Goal: Communication & Community: Answer question/provide support

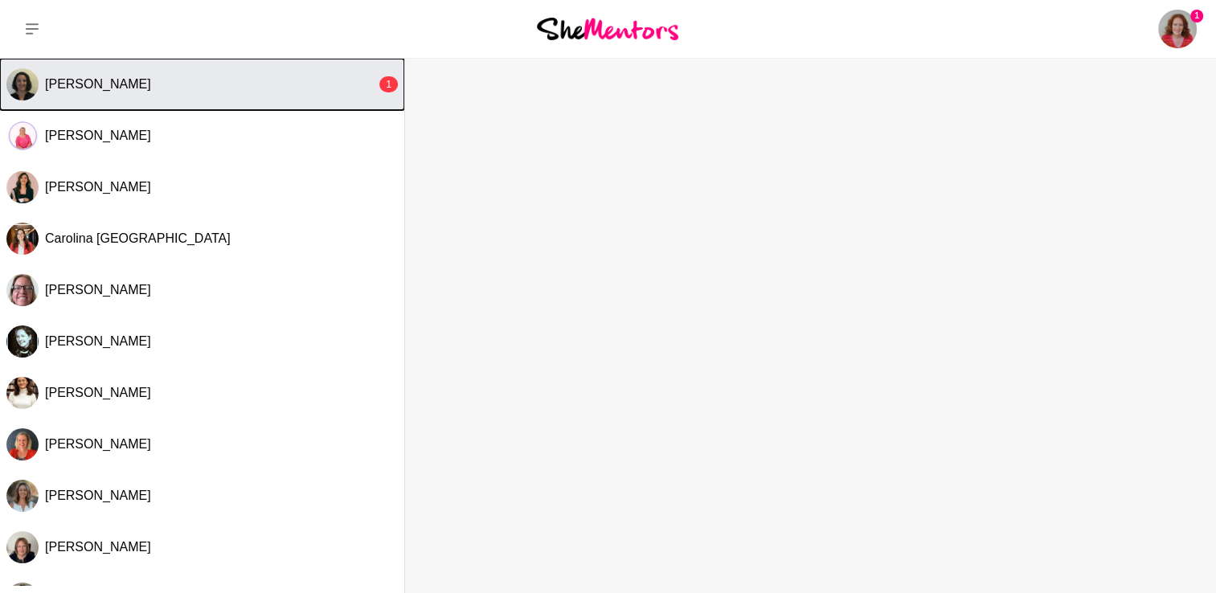
click at [183, 84] on div "[PERSON_NAME]" at bounding box center [210, 84] width 331 height 16
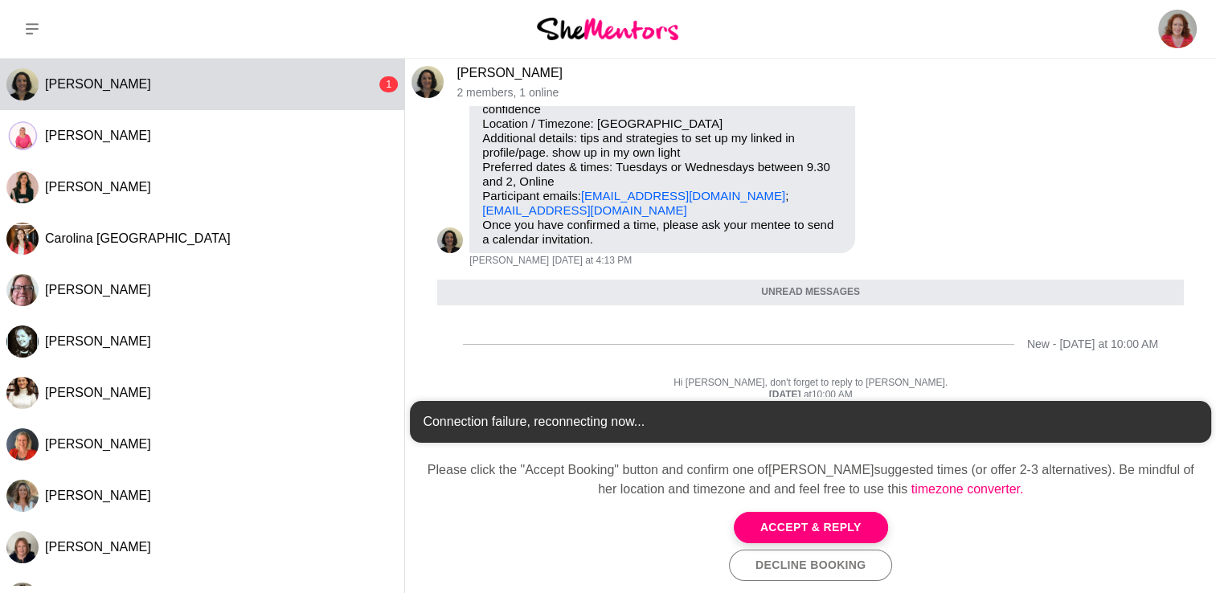
scroll to position [195, 0]
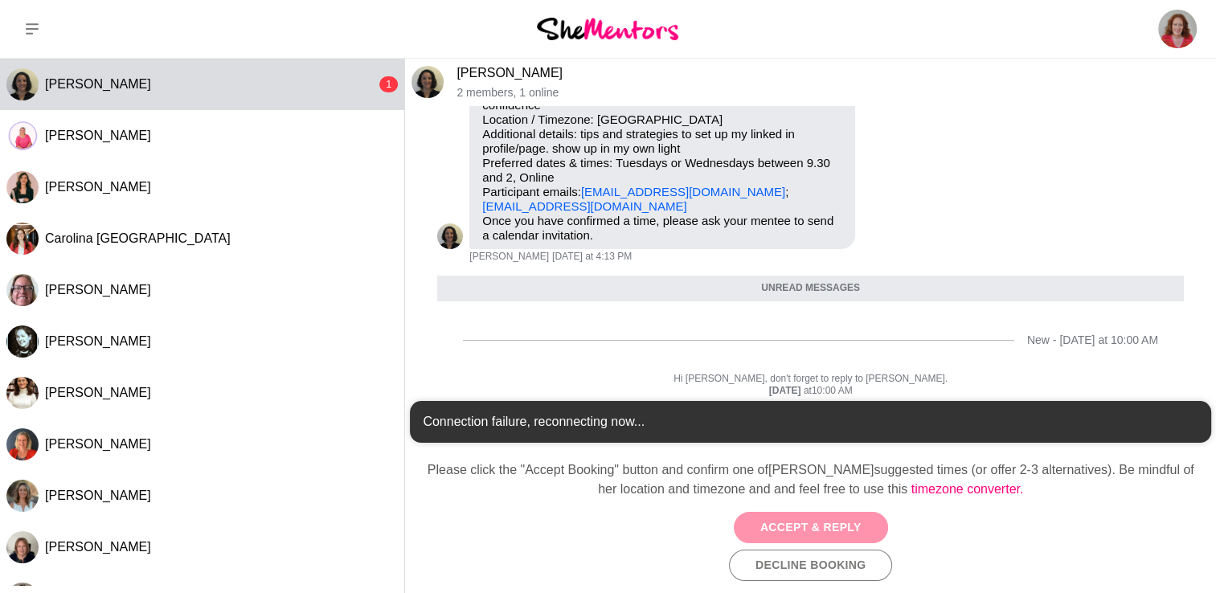
click at [821, 529] on button "Accept & Reply" at bounding box center [811, 527] width 154 height 31
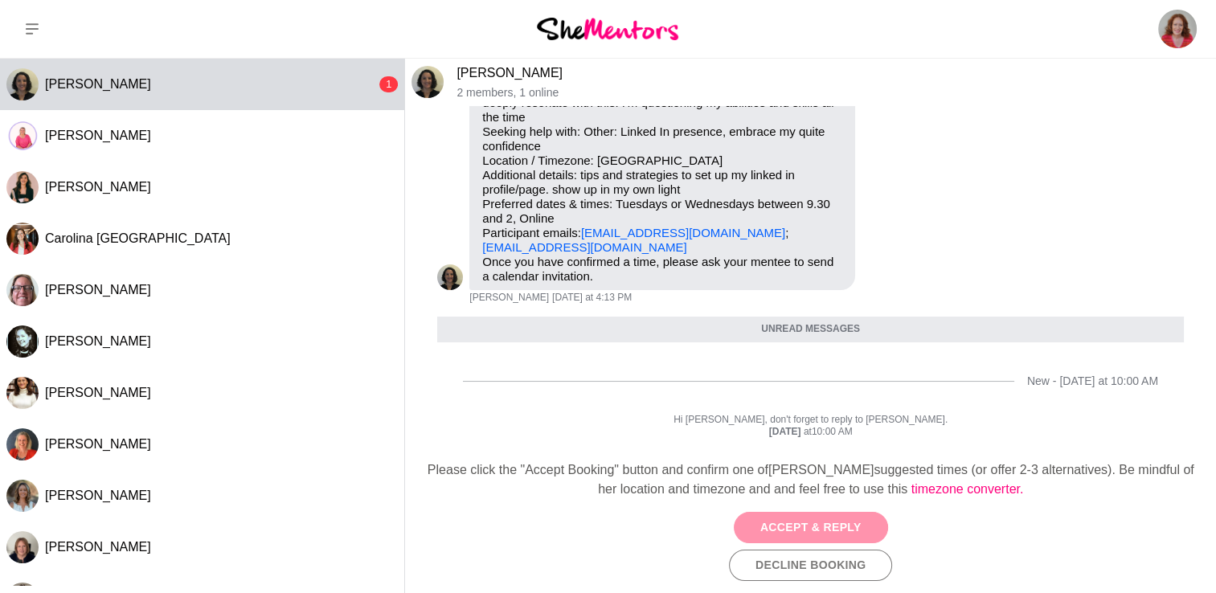
scroll to position [154, 0]
click at [633, 550] on div "Accept & Reply Decline Booking" at bounding box center [810, 546] width 785 height 69
click at [812, 529] on button "Accept & Reply" at bounding box center [811, 527] width 154 height 31
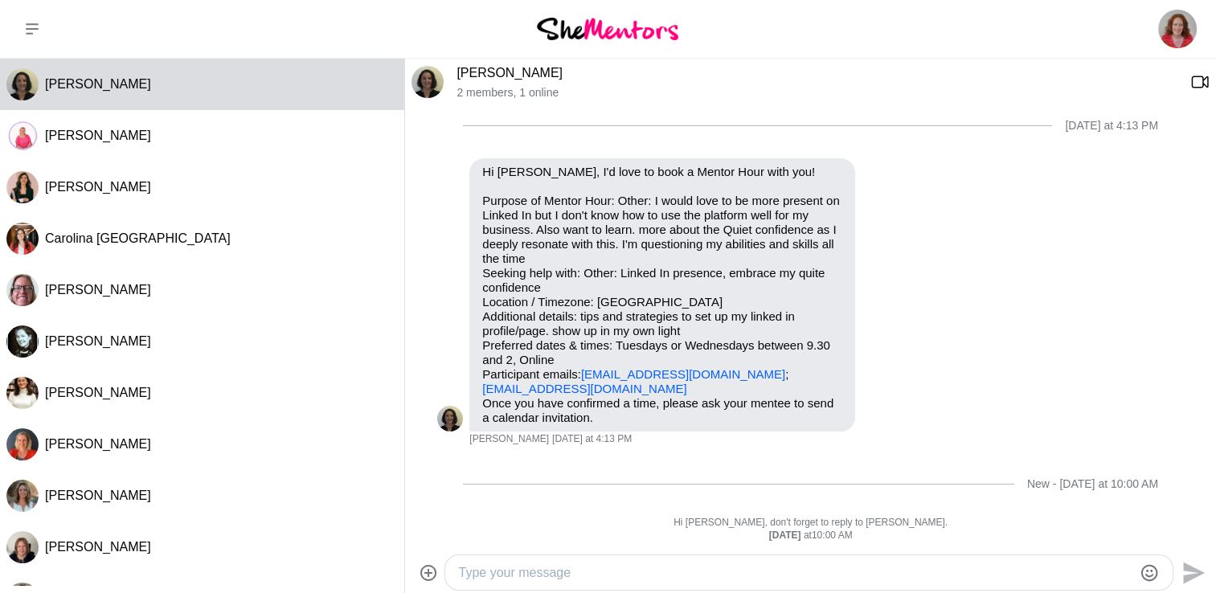
scroll to position [38, 0]
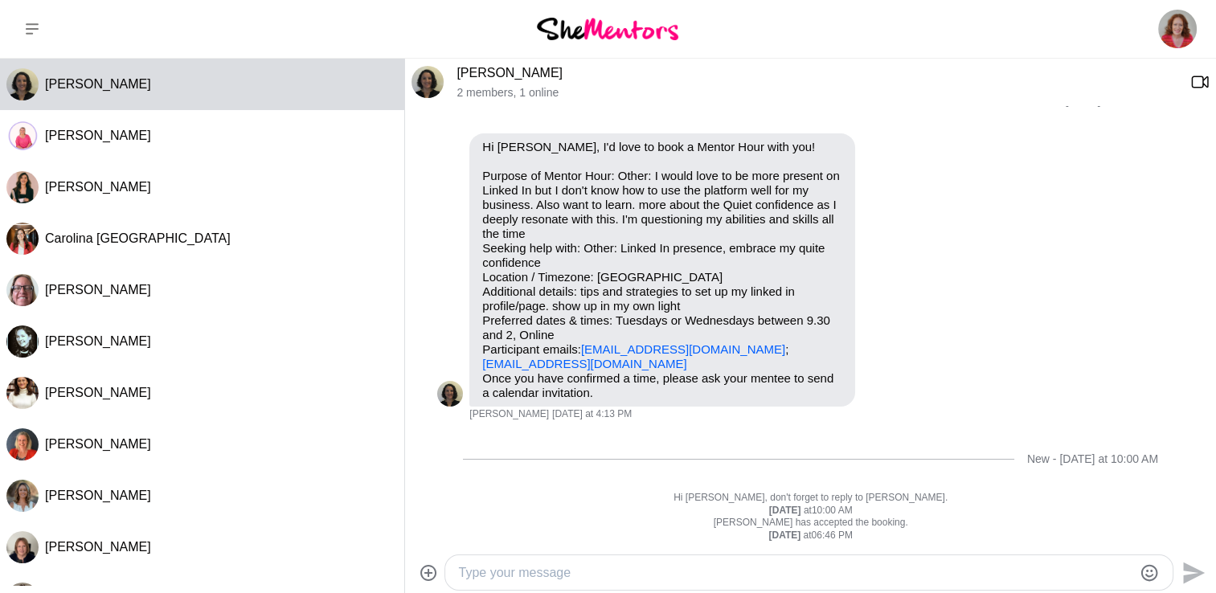
click at [543, 567] on textarea "Type your message" at bounding box center [795, 572] width 674 height 19
type textarea "J"
click at [762, 570] on textarea "Hi [PERSON_NAME], thanks for booking. I can do [DATE]/Wed or Thurs" at bounding box center [795, 572] width 674 height 19
click at [878, 572] on textarea "Hi [PERSON_NAME], thanks for booking. I can do [DATE], Wed or Thurs" at bounding box center [795, 572] width 674 height 19
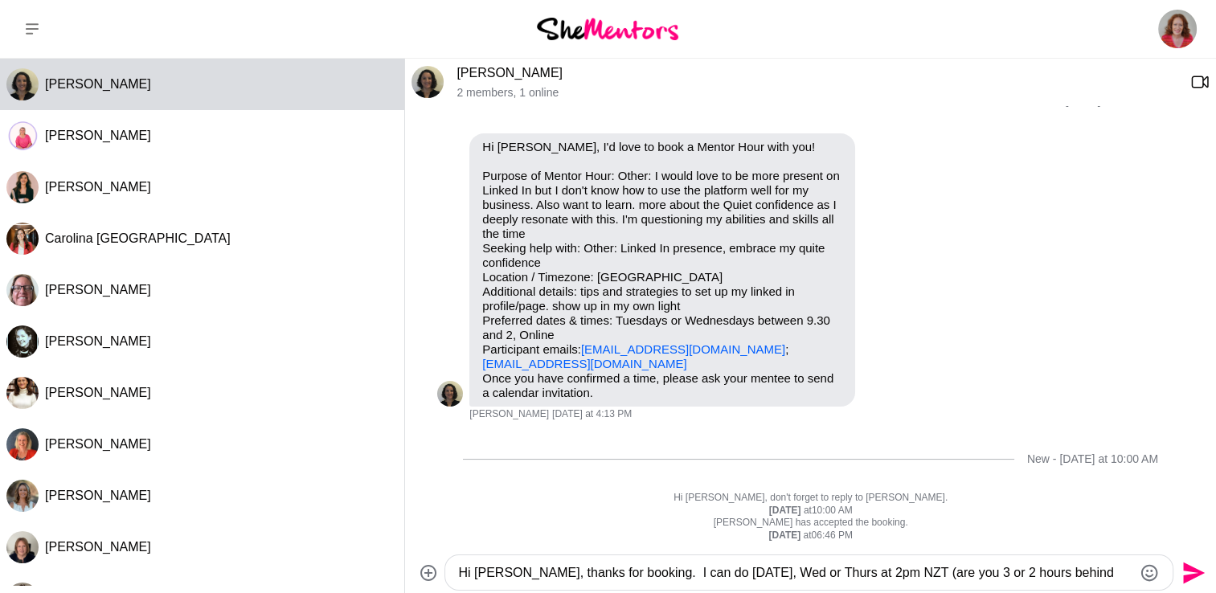
click at [611, 571] on textarea "Hi [PERSON_NAME], thanks for booking. I can do [DATE], Wed or Thurs at 2pm NZT …" at bounding box center [795, 572] width 674 height 19
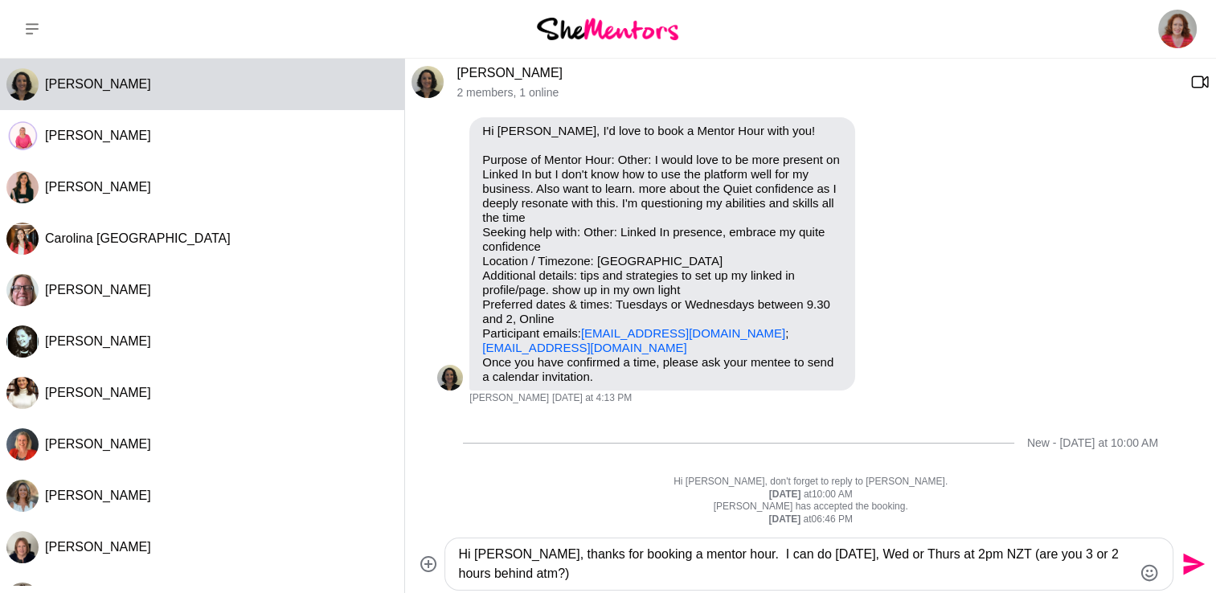
click at [755, 554] on textarea "Hi [PERSON_NAME], thanks for booking a mentor hour. I can do [DATE], Wed or Thu…" at bounding box center [795, 564] width 674 height 39
type textarea "Hi [PERSON_NAME], thanks for booking a mentor hour. I am free [DATE], Wed or Th…"
click at [1188, 561] on icon "Send" at bounding box center [1194, 565] width 22 height 22
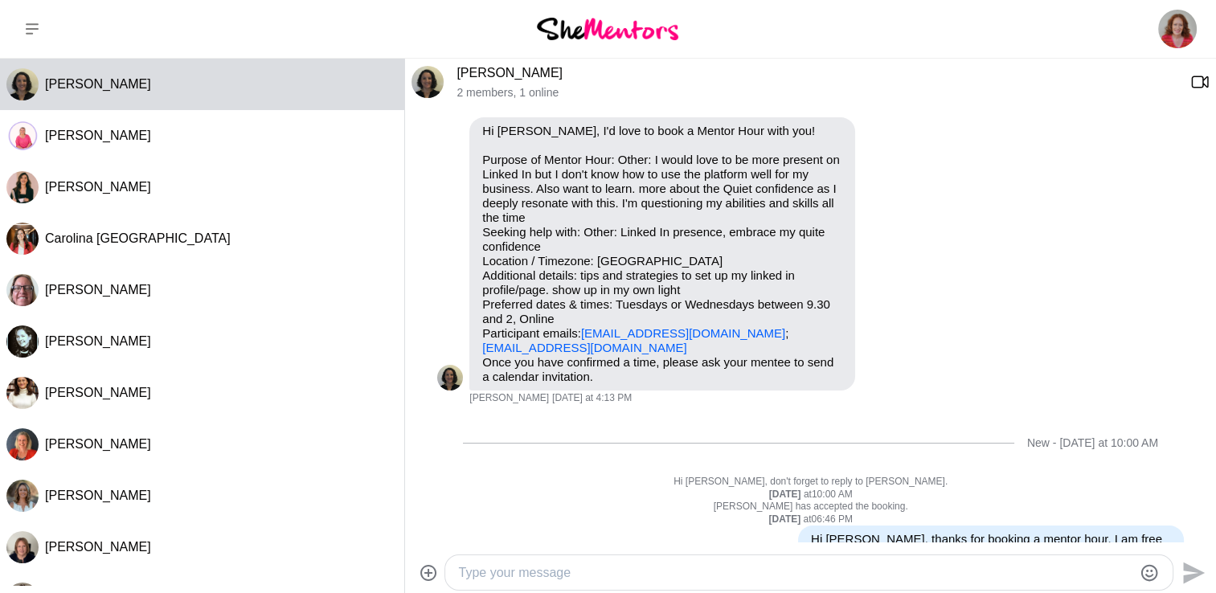
scroll to position [100, 0]
